Goal: Information Seeking & Learning: Find specific fact

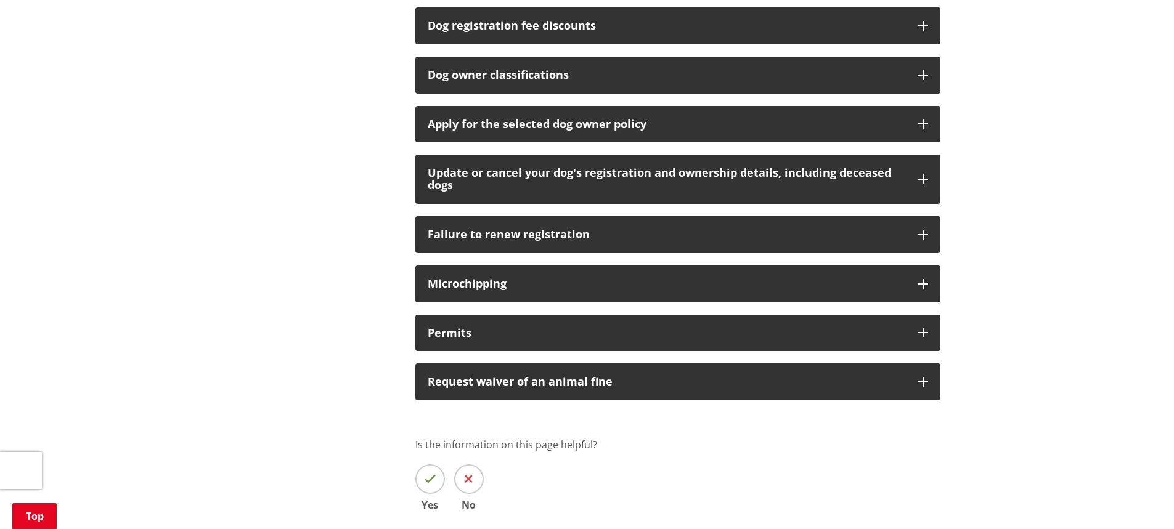
scroll to position [932, 0]
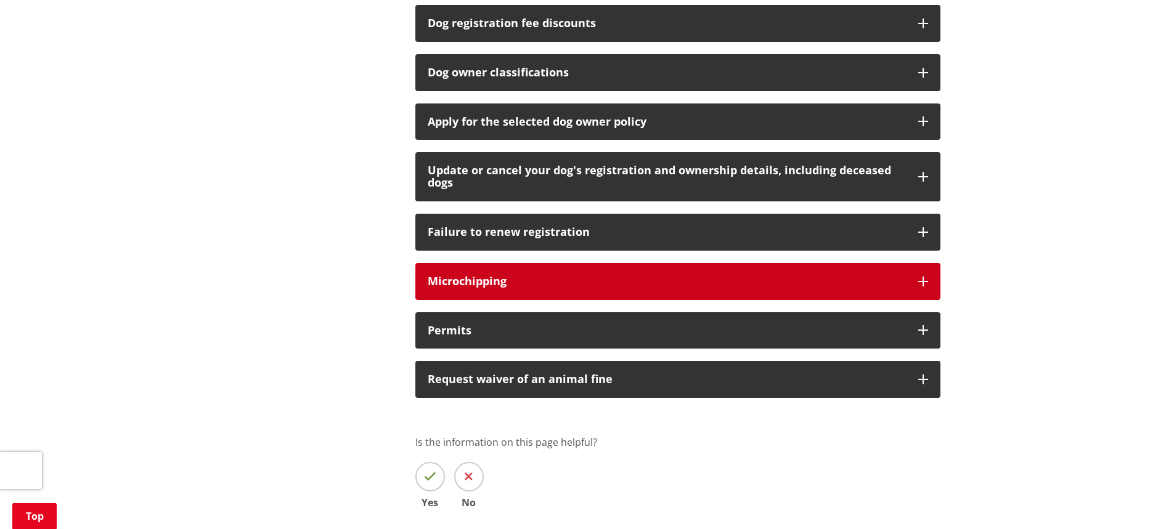
click at [879, 291] on button "Microchipping" at bounding box center [677, 281] width 525 height 37
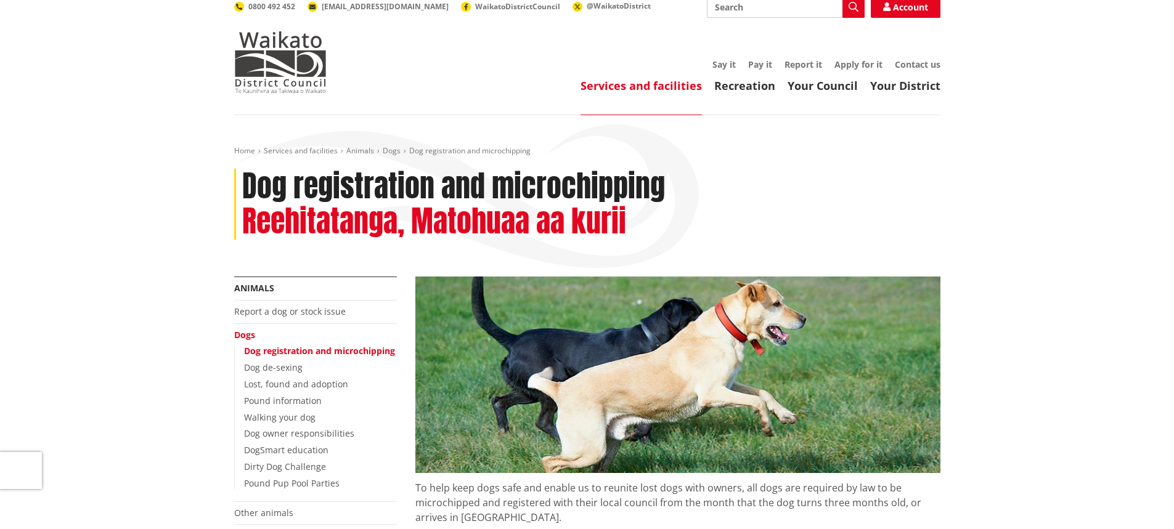
scroll to position [22, 0]
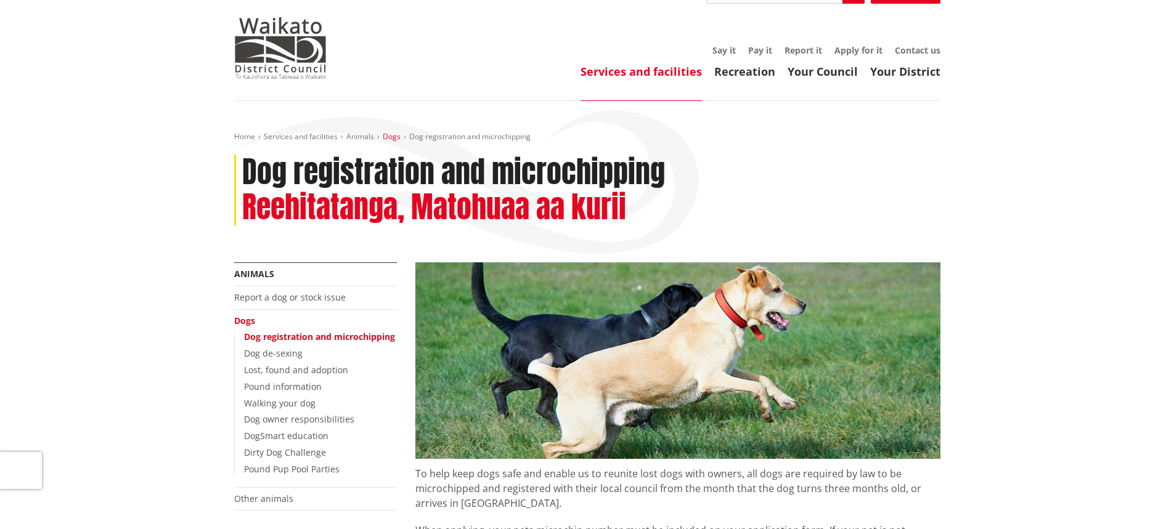
click at [392, 137] on link "Dogs" at bounding box center [392, 136] width 18 height 10
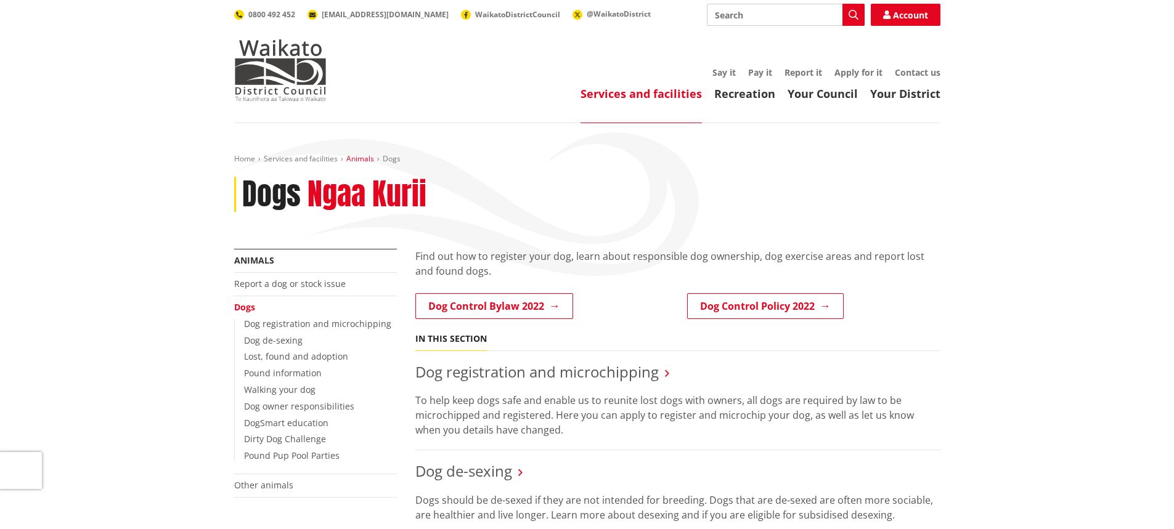
click at [355, 158] on link "Animals" at bounding box center [360, 158] width 28 height 10
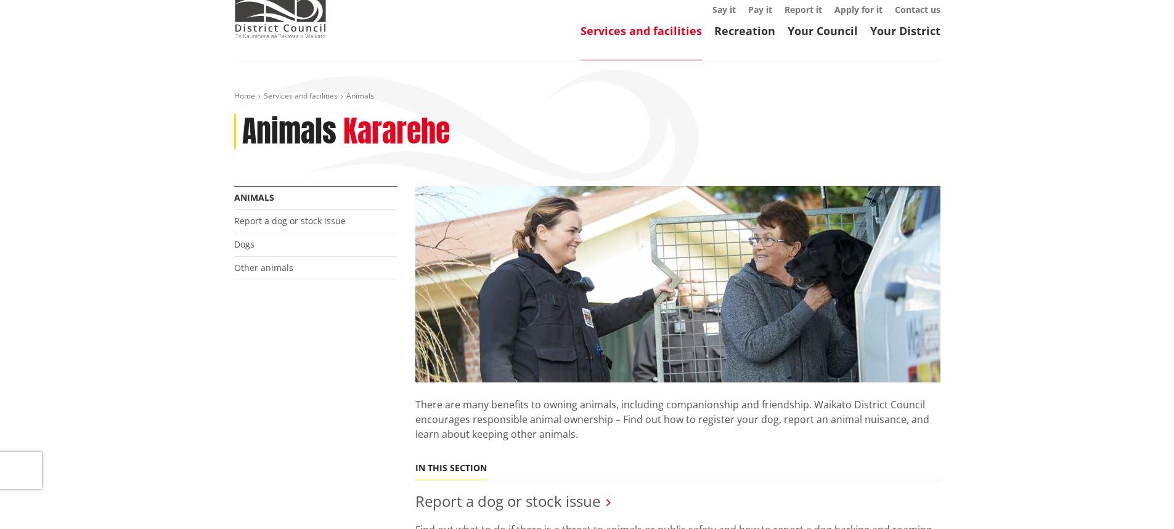
scroll to position [60, 0]
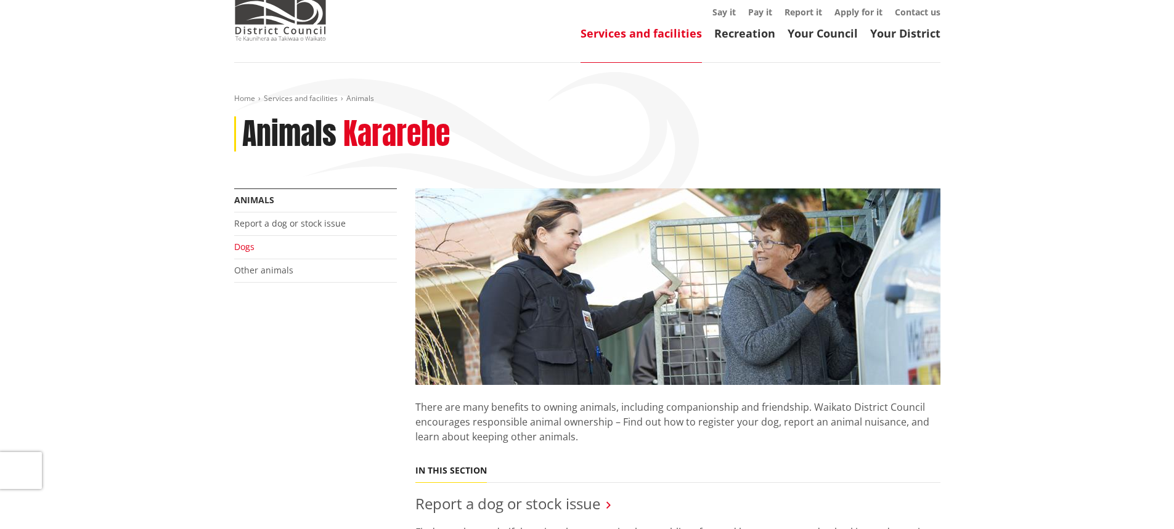
click at [248, 249] on link "Dogs" at bounding box center [244, 247] width 20 height 12
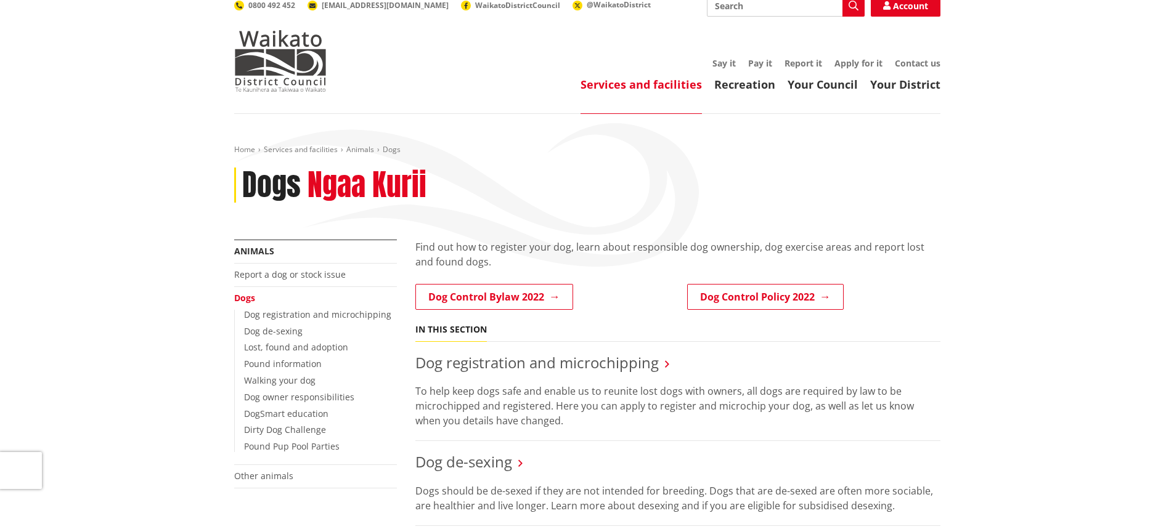
scroll to position [7, 0]
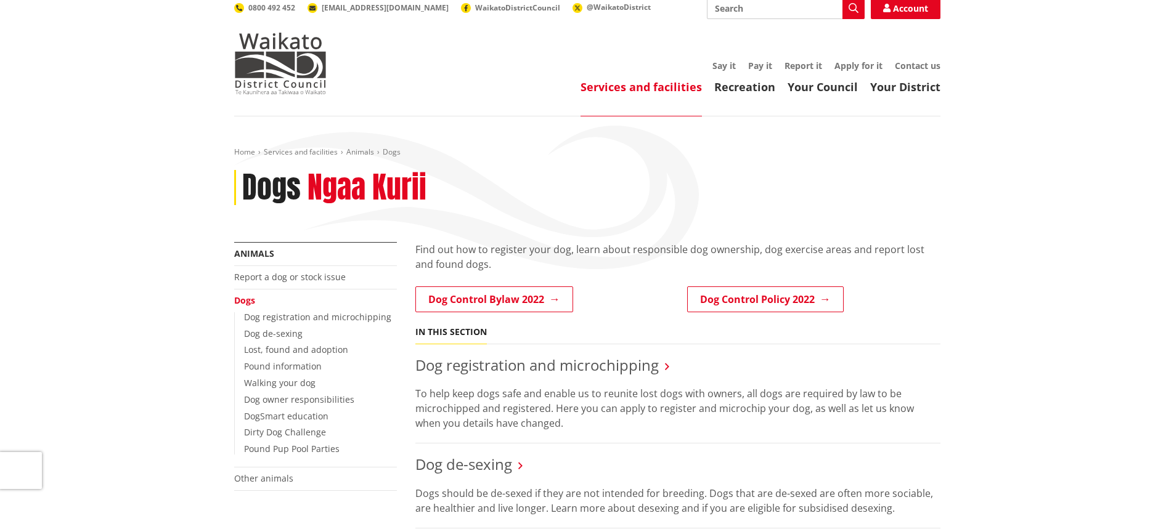
click at [752, 9] on input "Search" at bounding box center [786, 8] width 158 height 22
type input "fees"
click at [854, 7] on icon "button" at bounding box center [853, 8] width 10 height 10
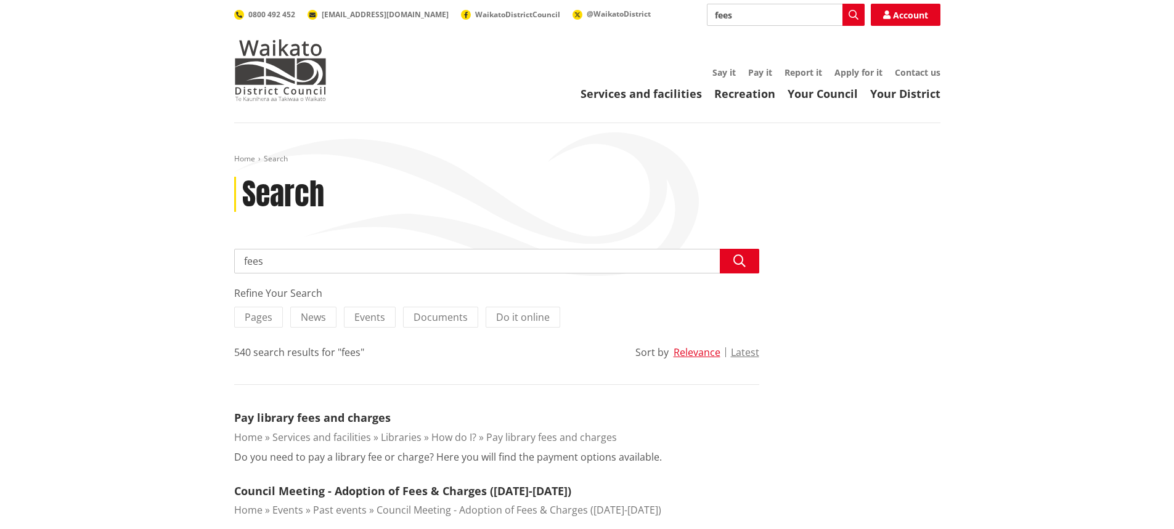
click at [714, 14] on input "fees" at bounding box center [786, 15] width 158 height 22
type input "animal control fees"
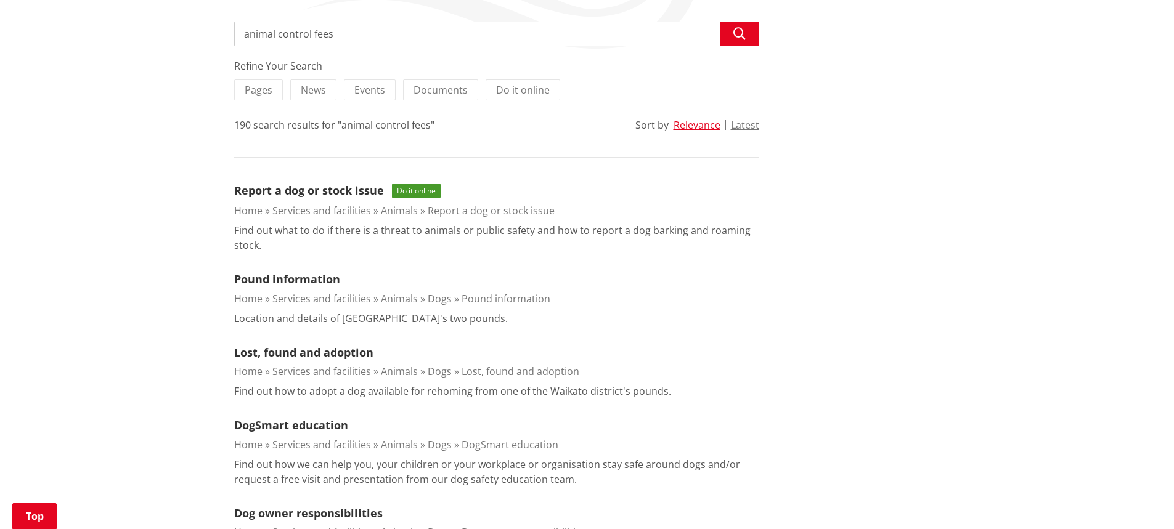
scroll to position [218, 0]
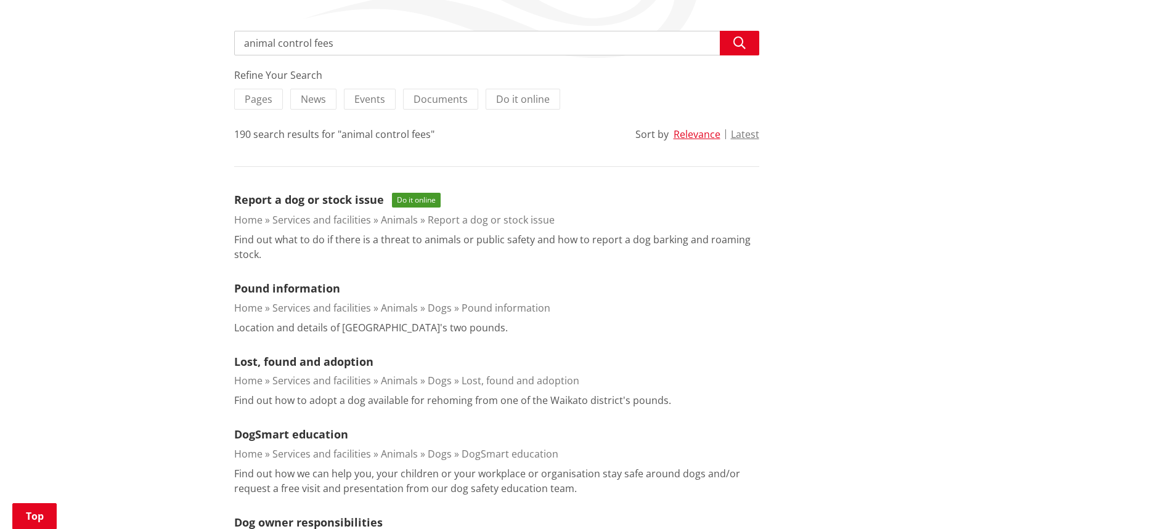
drag, startPoint x: 309, startPoint y: 44, endPoint x: 373, endPoint y: 37, distance: 64.4
click at [373, 37] on input "animal control fees" at bounding box center [496, 43] width 525 height 25
drag, startPoint x: 312, startPoint y: 46, endPoint x: 235, endPoint y: 58, distance: 77.9
type input "dog impoundfees"
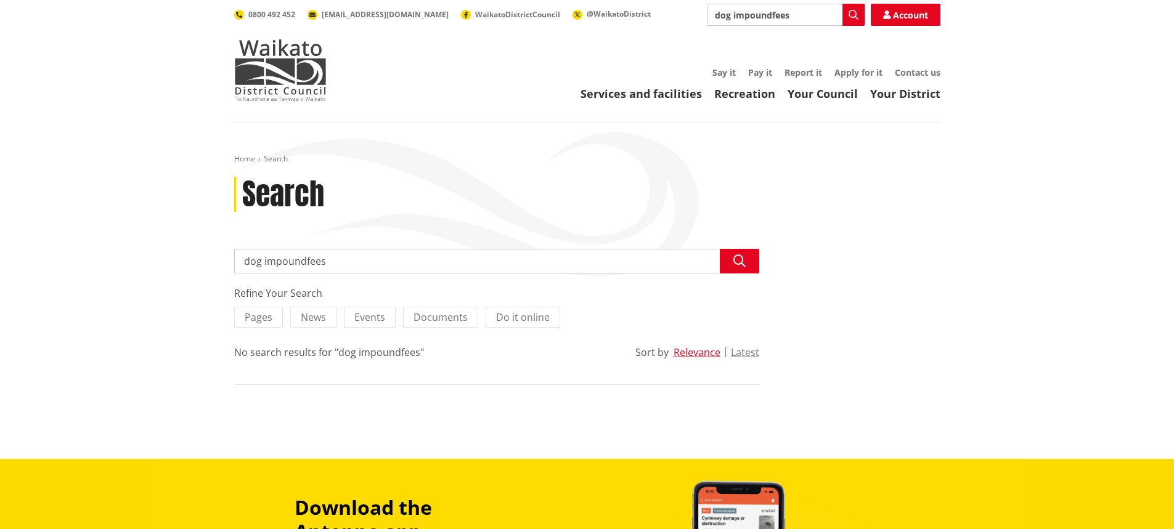
click at [302, 260] on input "dog impoundfees" at bounding box center [496, 261] width 525 height 25
type input "dog impound fees"
click at [742, 255] on icon "button" at bounding box center [739, 261] width 12 height 12
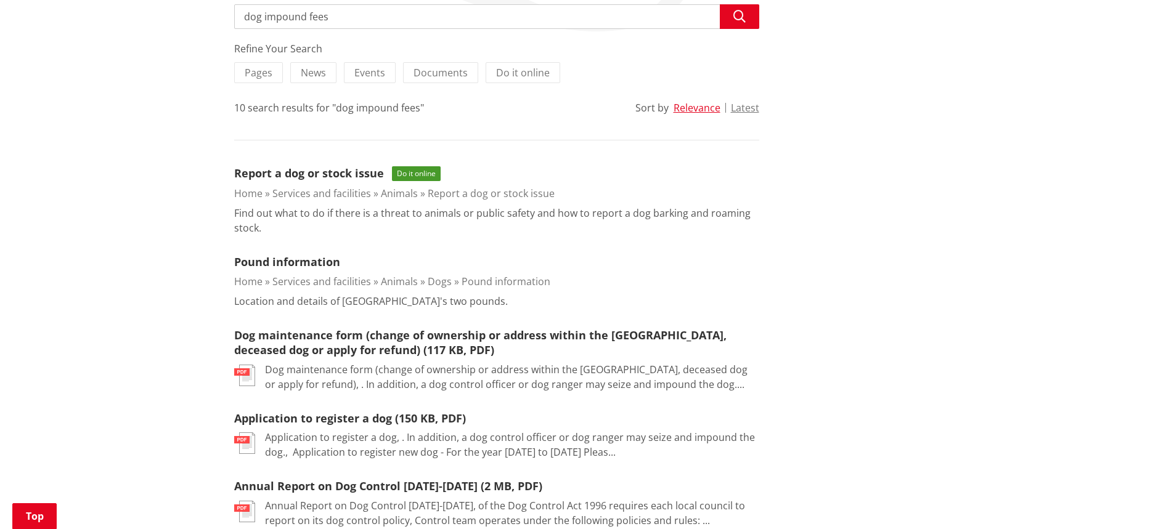
scroll to position [293, 0]
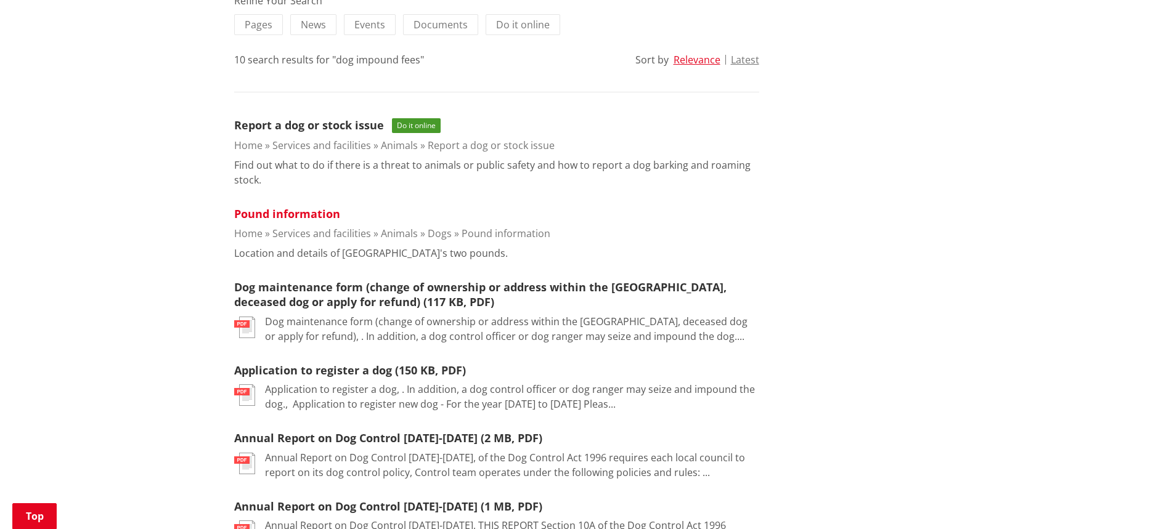
click at [310, 210] on link "Pound information" at bounding box center [287, 213] width 106 height 15
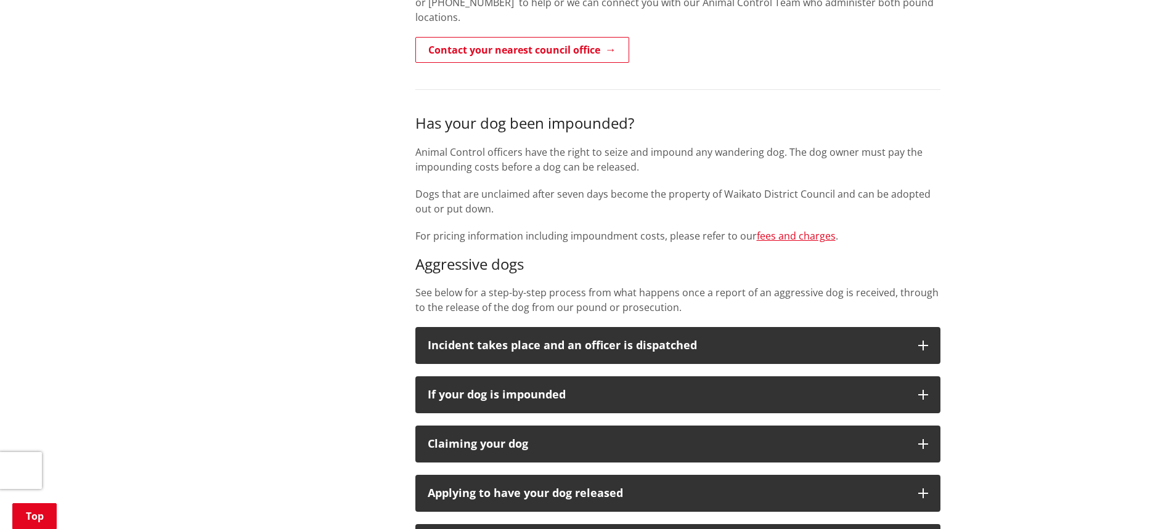
scroll to position [545, 0]
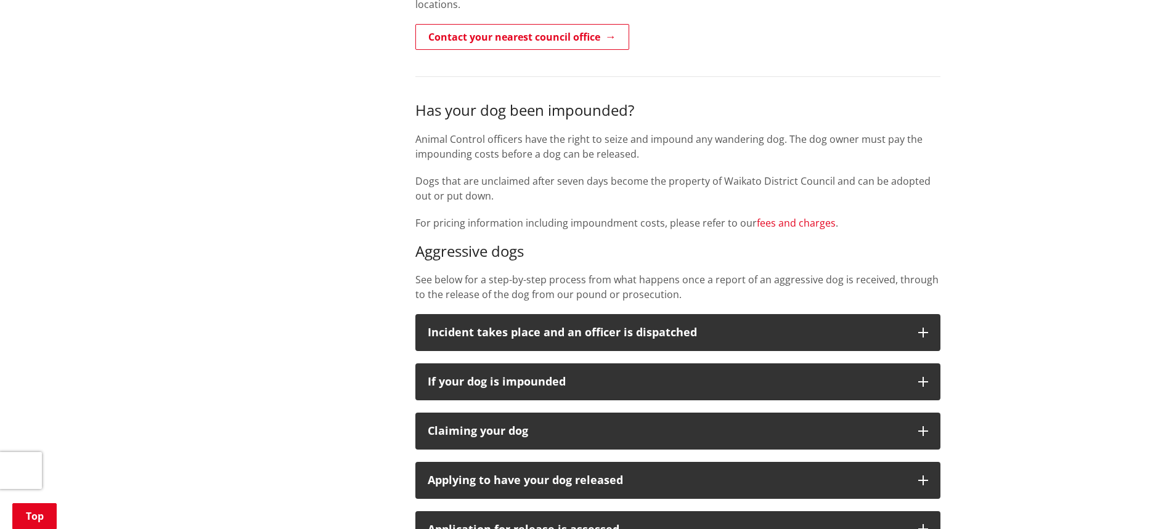
click at [804, 216] on link "fees and charges" at bounding box center [795, 223] width 79 height 14
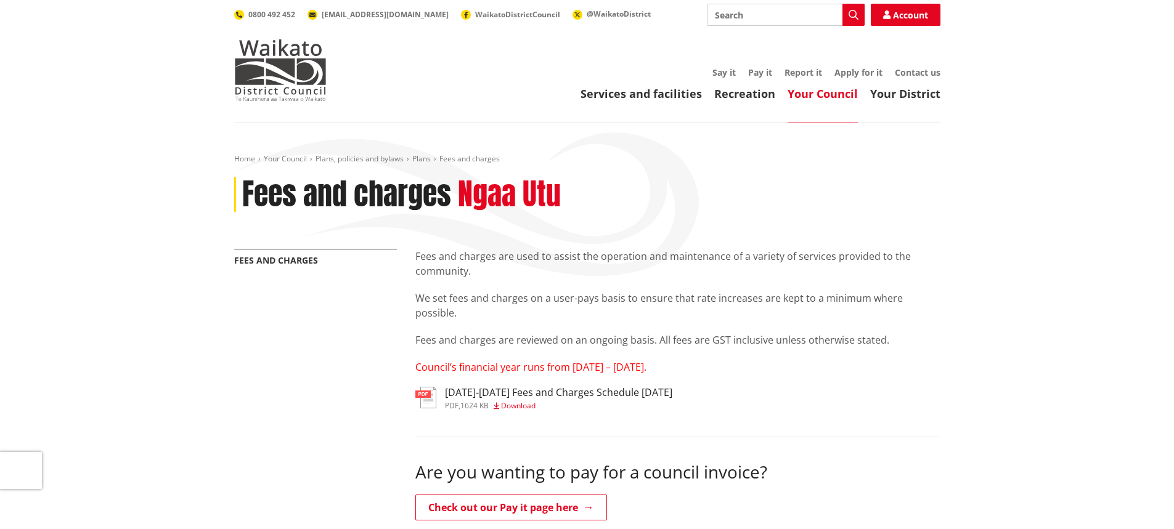
click at [509, 408] on span "Download" at bounding box center [518, 405] width 34 height 10
